Goal: Navigation & Orientation: Find specific page/section

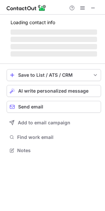
scroll to position [154, 105]
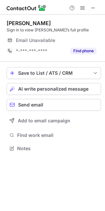
scroll to position [144, 105]
